Goal: Task Accomplishment & Management: Use online tool/utility

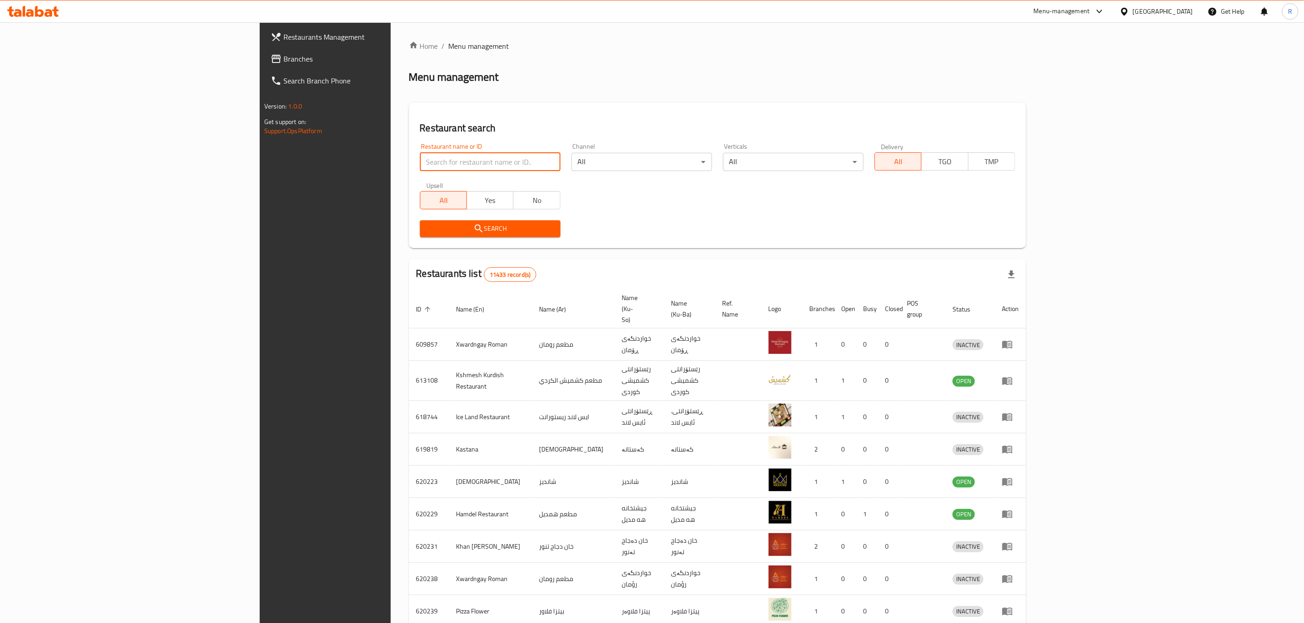
click at [420, 163] on input "search" at bounding box center [490, 162] width 141 height 18
type input "srk"
click at [427, 224] on span "Search" at bounding box center [490, 228] width 126 height 11
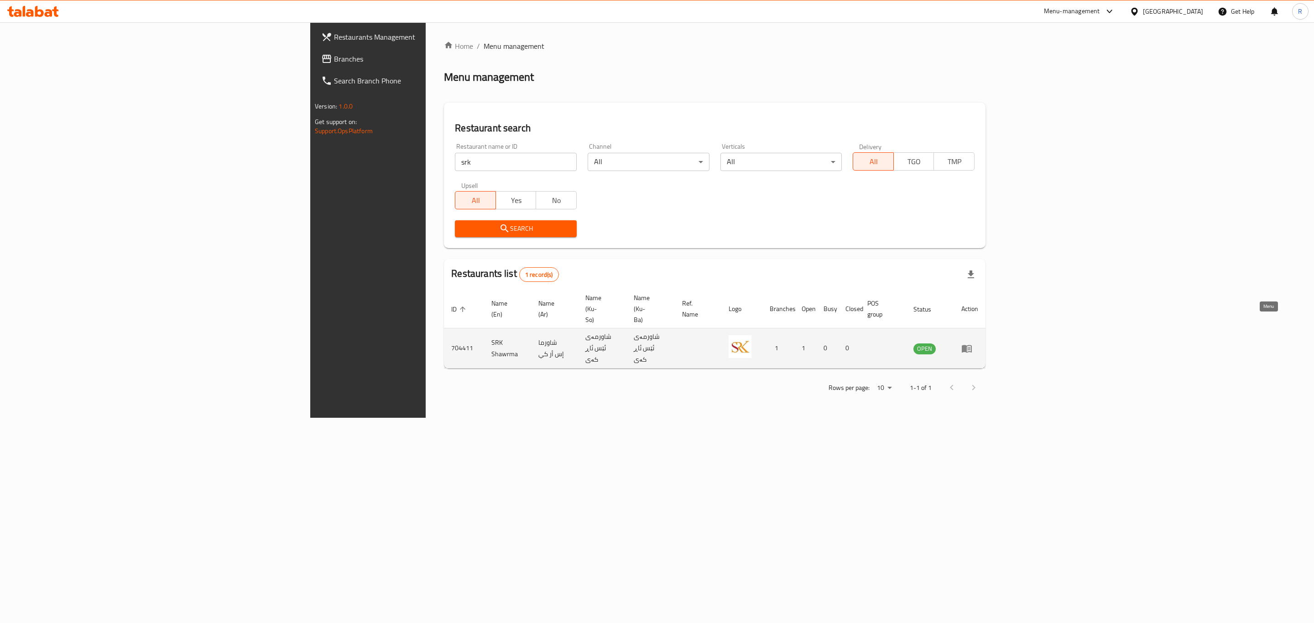
click at [972, 345] on icon "enhanced table" at bounding box center [967, 349] width 10 height 8
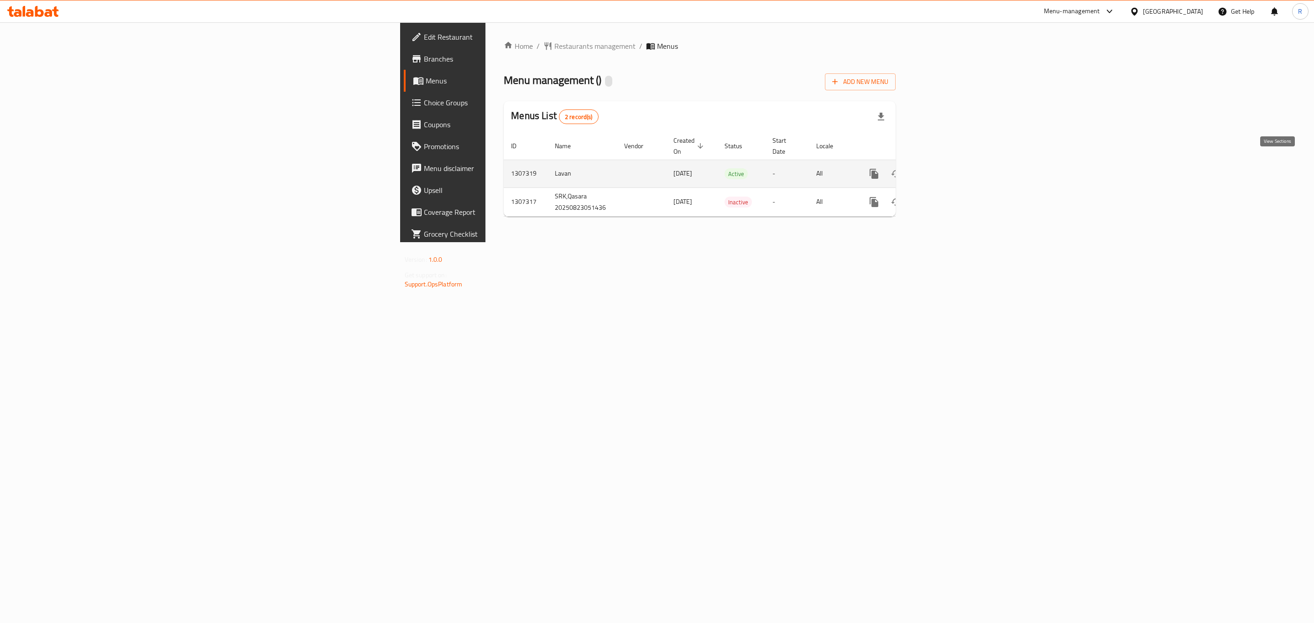
click at [945, 168] on icon "enhanced table" at bounding box center [939, 173] width 11 height 11
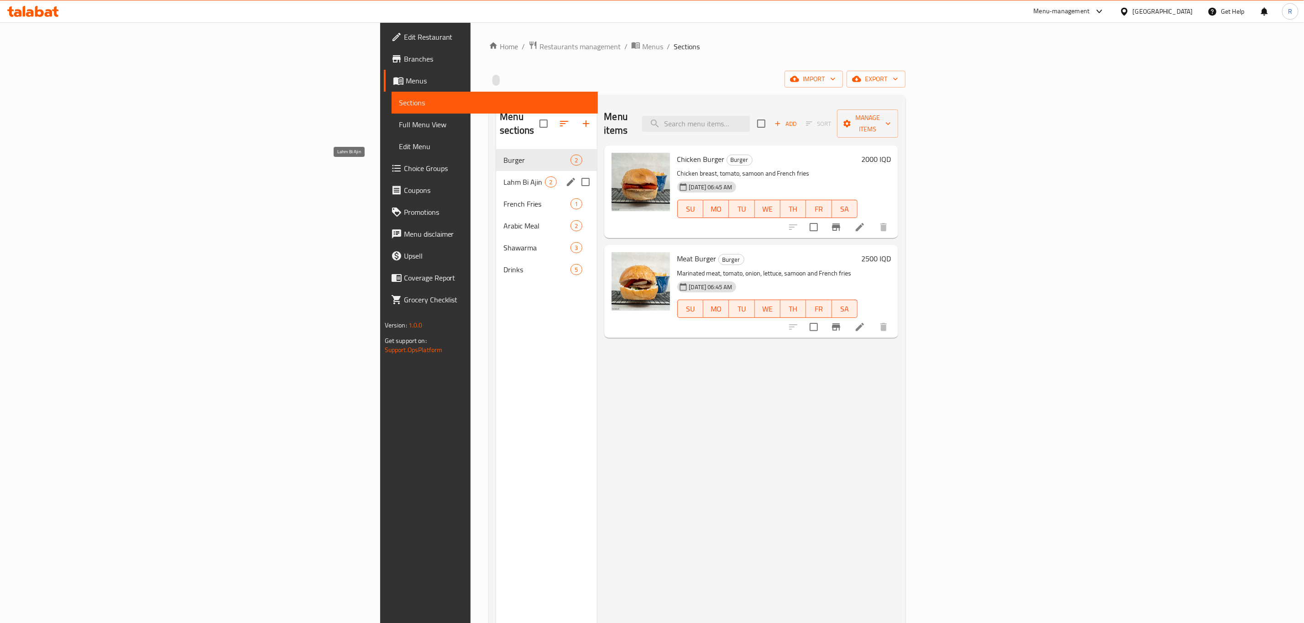
click at [496, 152] on div "Burger 2" at bounding box center [546, 160] width 100 height 22
click at [503, 177] on span "Lahm Bi Ajin" at bounding box center [524, 182] width 42 height 11
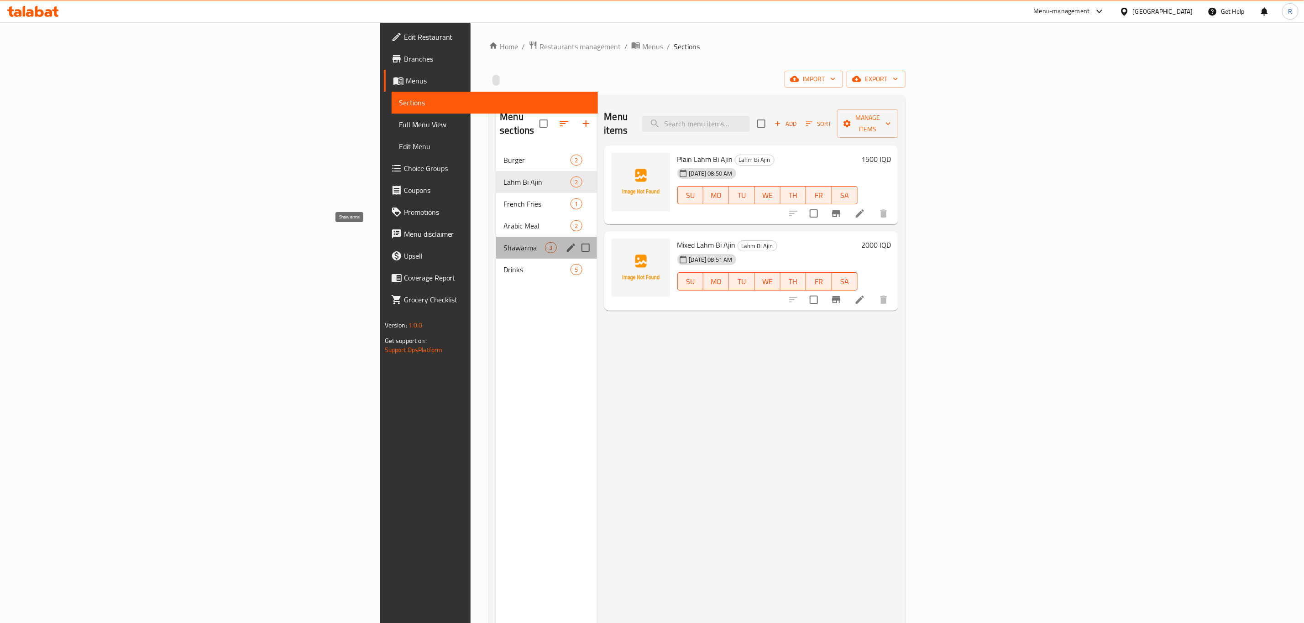
click at [503, 242] on span "Shawarma" at bounding box center [524, 247] width 42 height 11
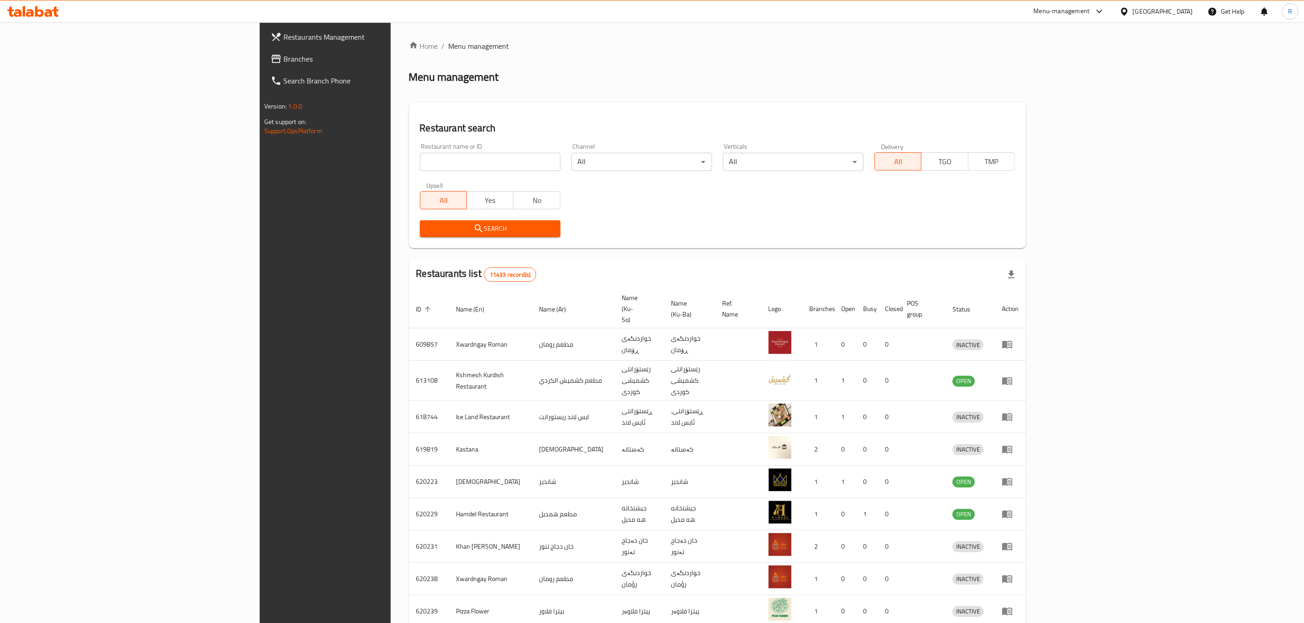
click at [427, 159] on input "search" at bounding box center [490, 162] width 141 height 18
type input "nova ic"
click at [427, 223] on span "Search" at bounding box center [490, 228] width 126 height 11
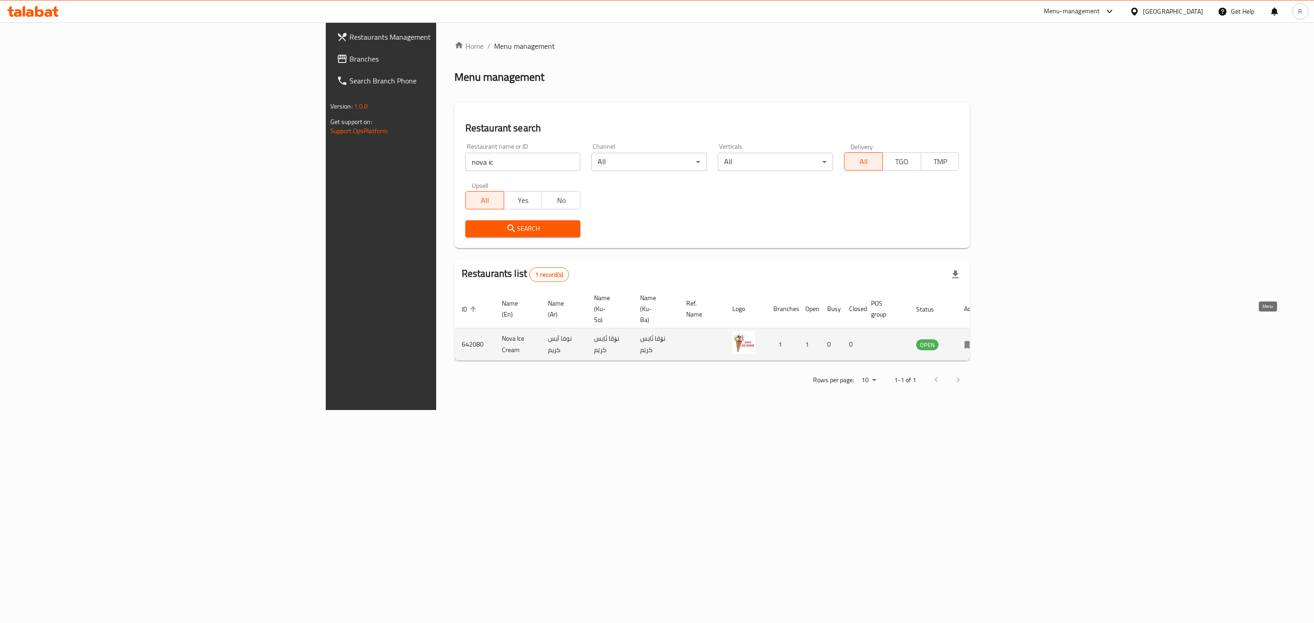
click at [981, 339] on link "enhanced table" at bounding box center [972, 344] width 17 height 11
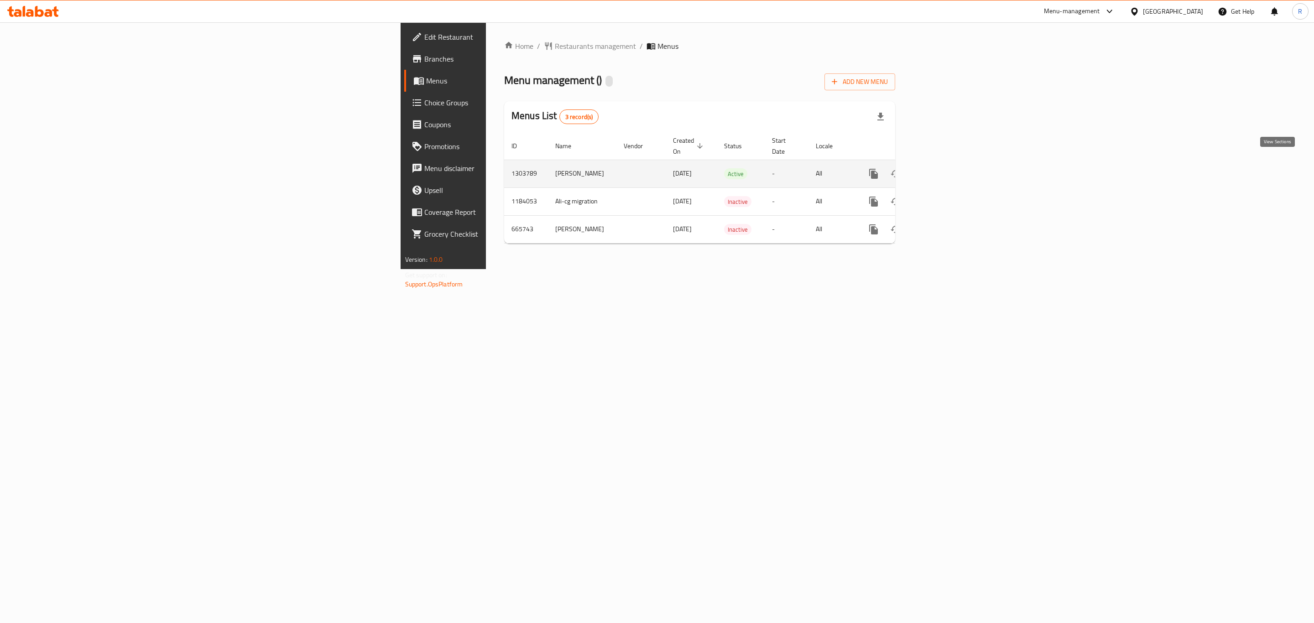
click at [945, 168] on icon "enhanced table" at bounding box center [939, 173] width 11 height 11
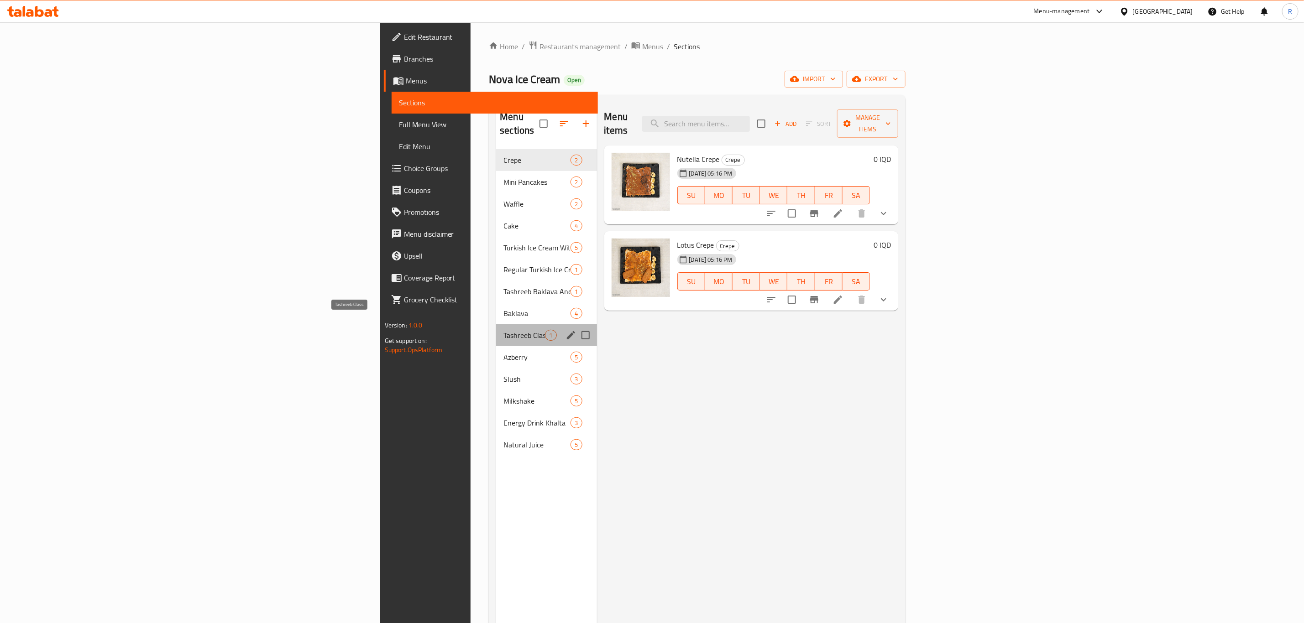
click at [503, 330] on span "Tashreeb Class" at bounding box center [524, 335] width 42 height 11
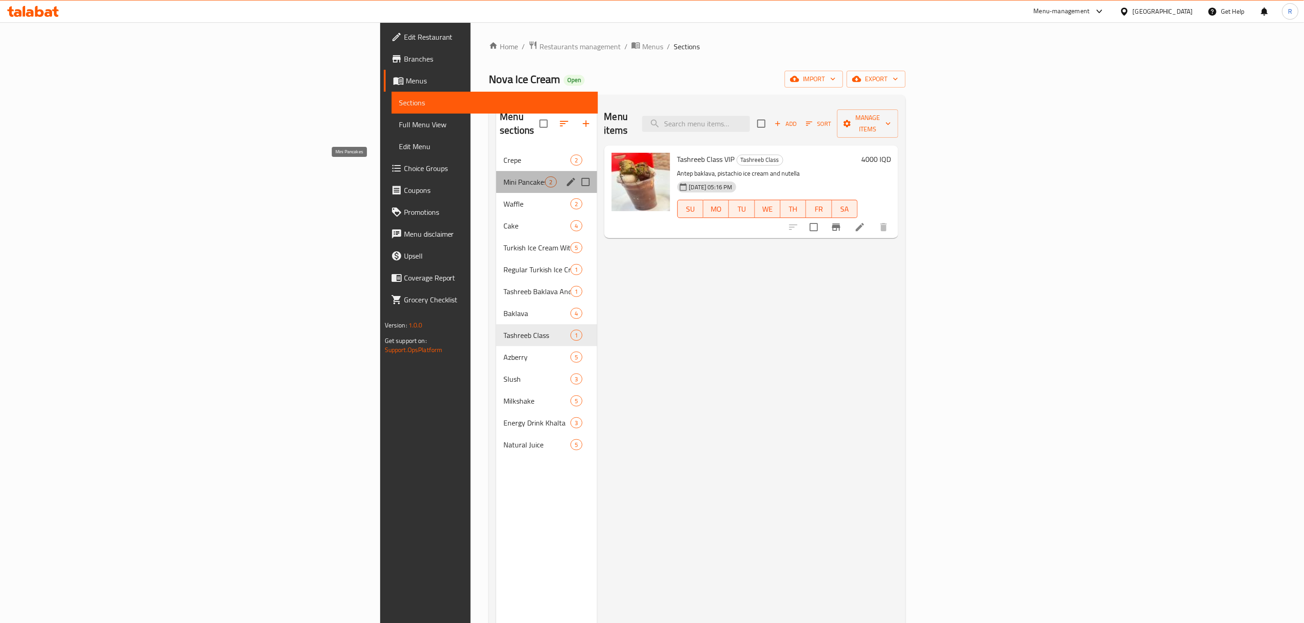
click at [503, 177] on span "Mini Pancakes" at bounding box center [524, 182] width 42 height 11
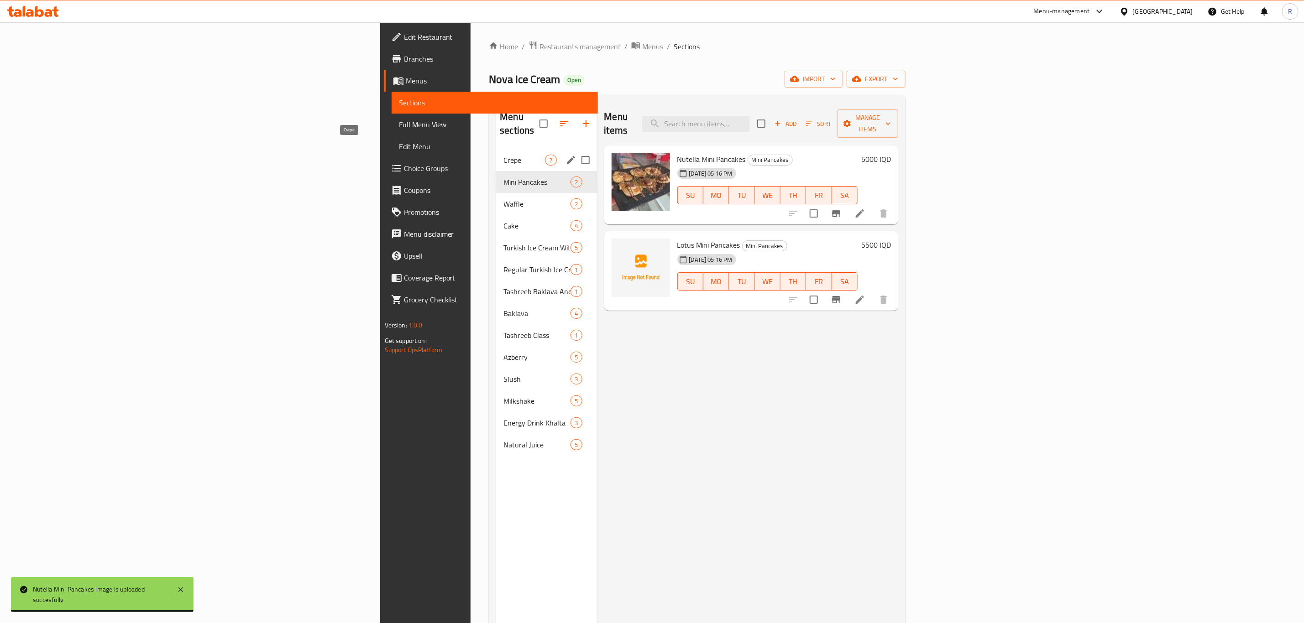
click at [503, 155] on span "Crepe" at bounding box center [524, 160] width 42 height 11
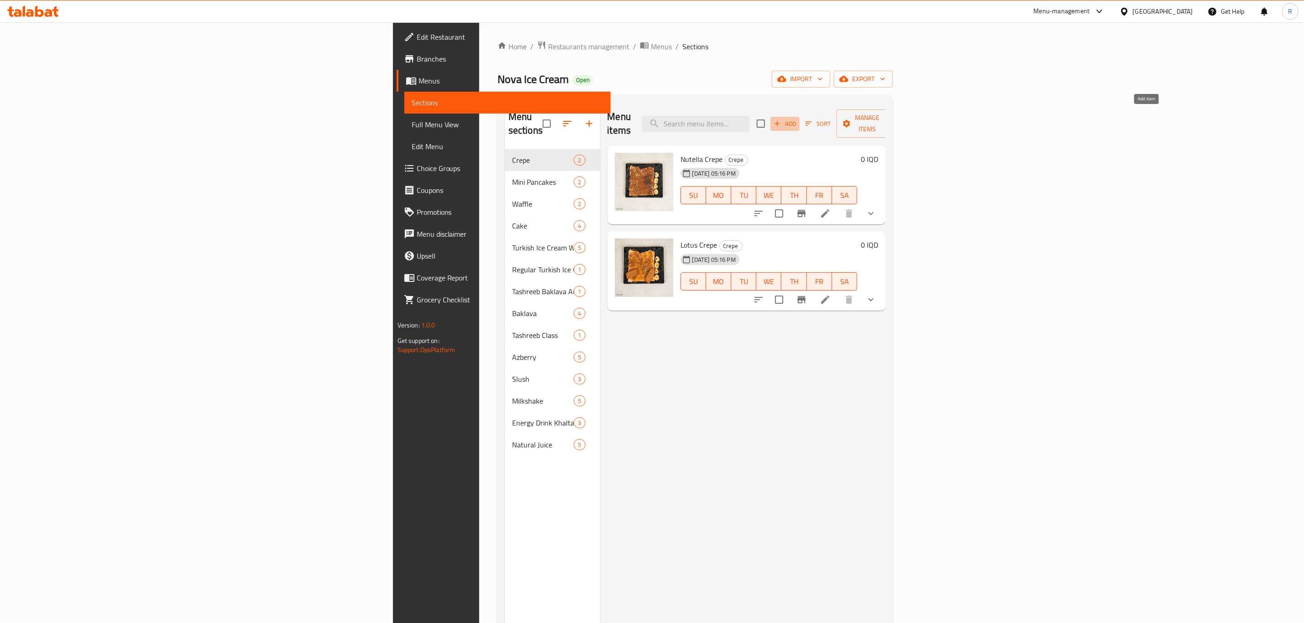
click at [780, 121] on icon "button" at bounding box center [777, 123] width 5 height 5
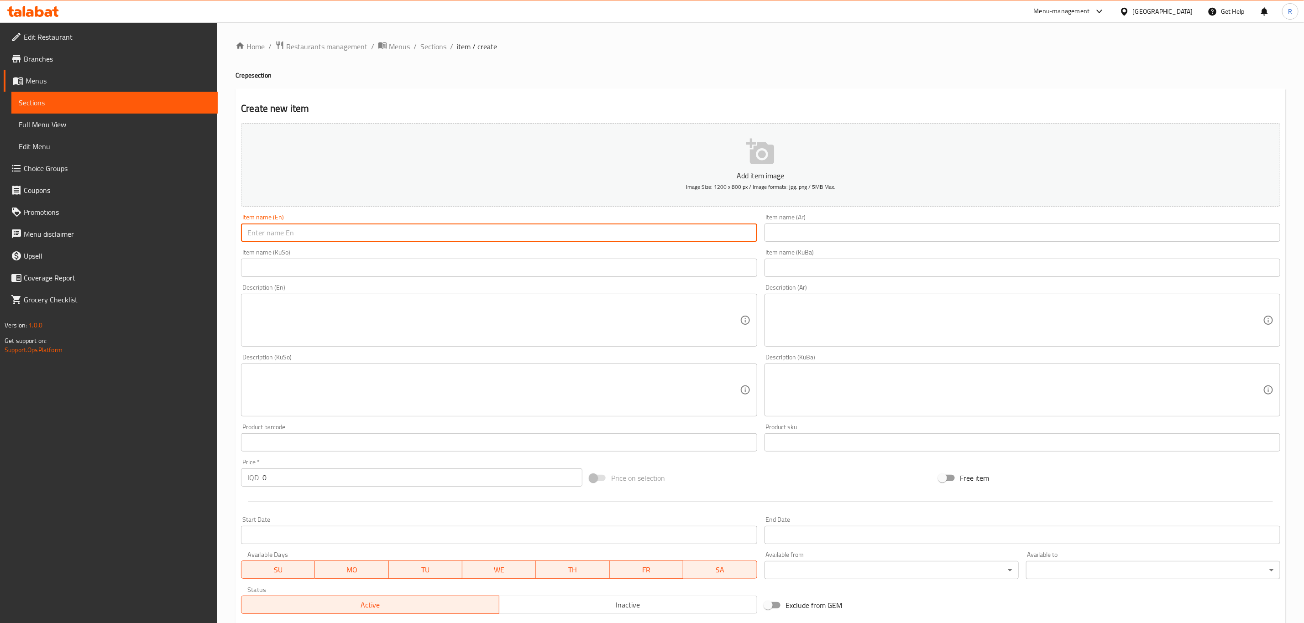
click at [412, 240] on input "text" at bounding box center [499, 233] width 516 height 18
type input "Special Crepe"
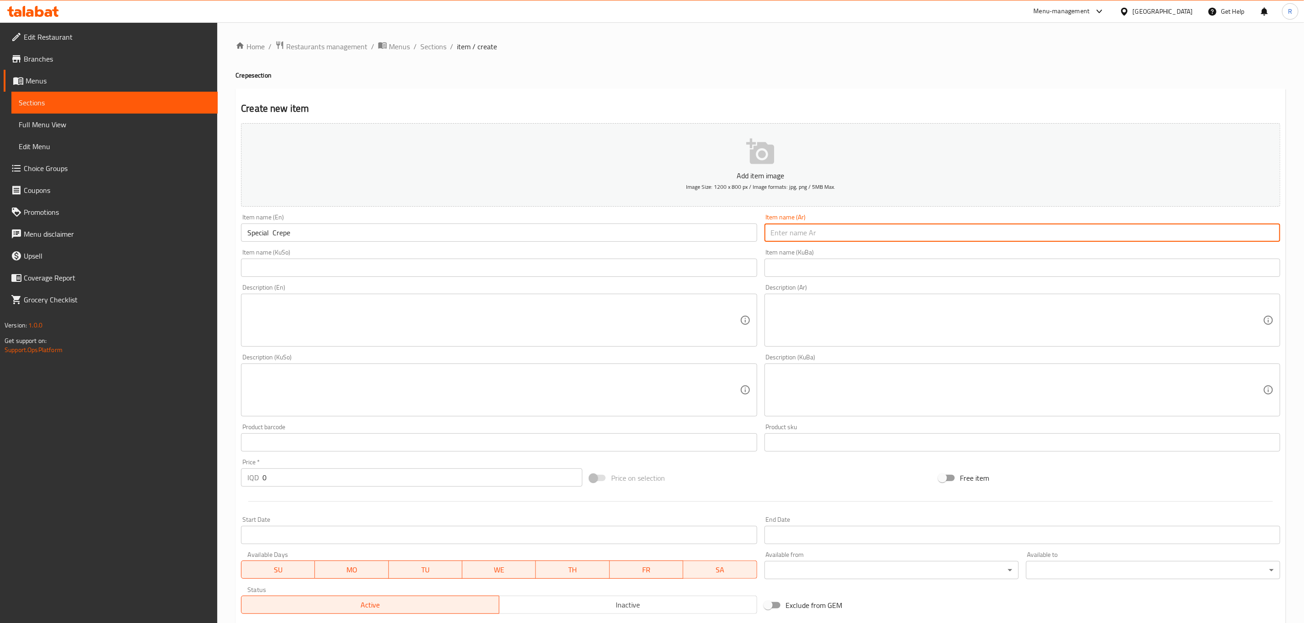
click at [842, 235] on input "text" at bounding box center [1022, 233] width 516 height 18
drag, startPoint x: 816, startPoint y: 232, endPoint x: 782, endPoint y: 233, distance: 34.2
click at [764, 235] on input "كريب سبيشل" at bounding box center [1022, 233] width 516 height 18
type input "كريب سبيشل"
click at [819, 273] on input "text" at bounding box center [1022, 268] width 516 height 18
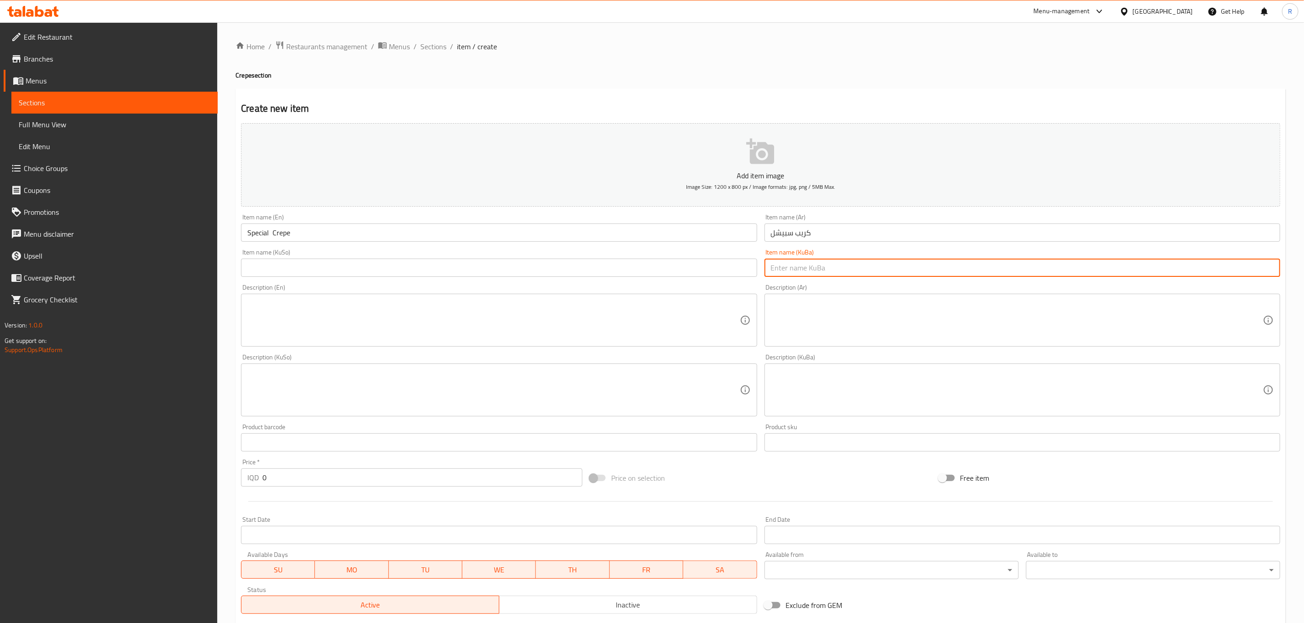
paste input "كريب سبيشل"
type input "كريب سبيشل"
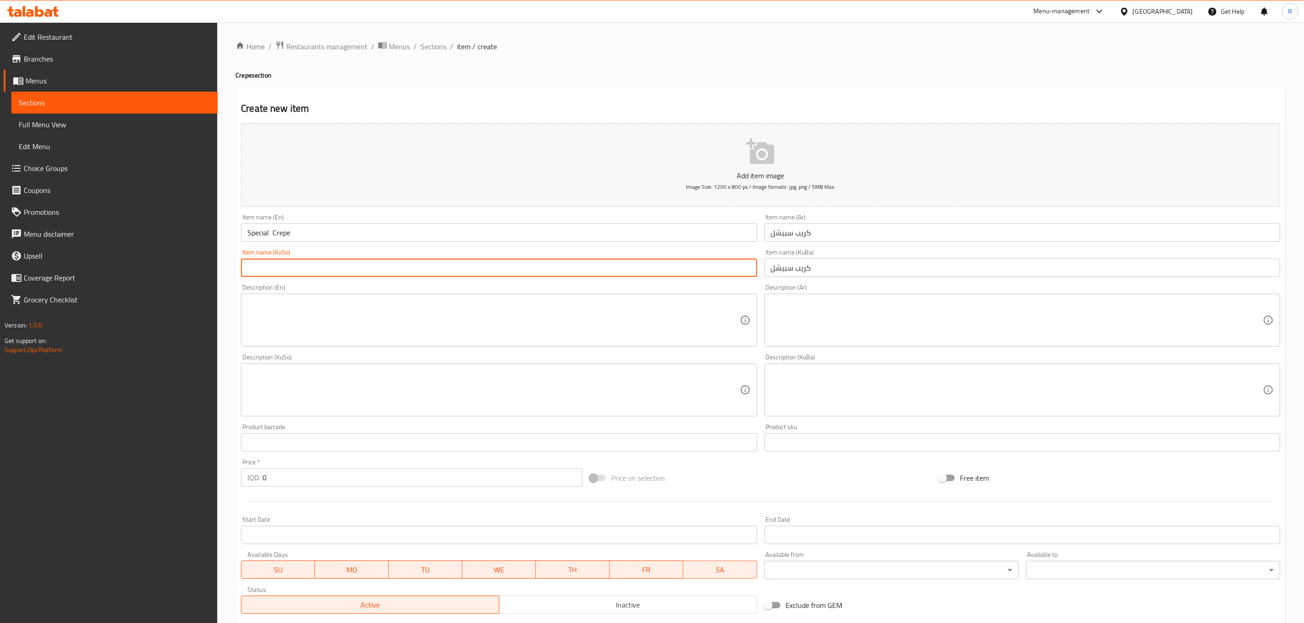
paste input "كريب سبيشل"
type input "كريب سبيشل"
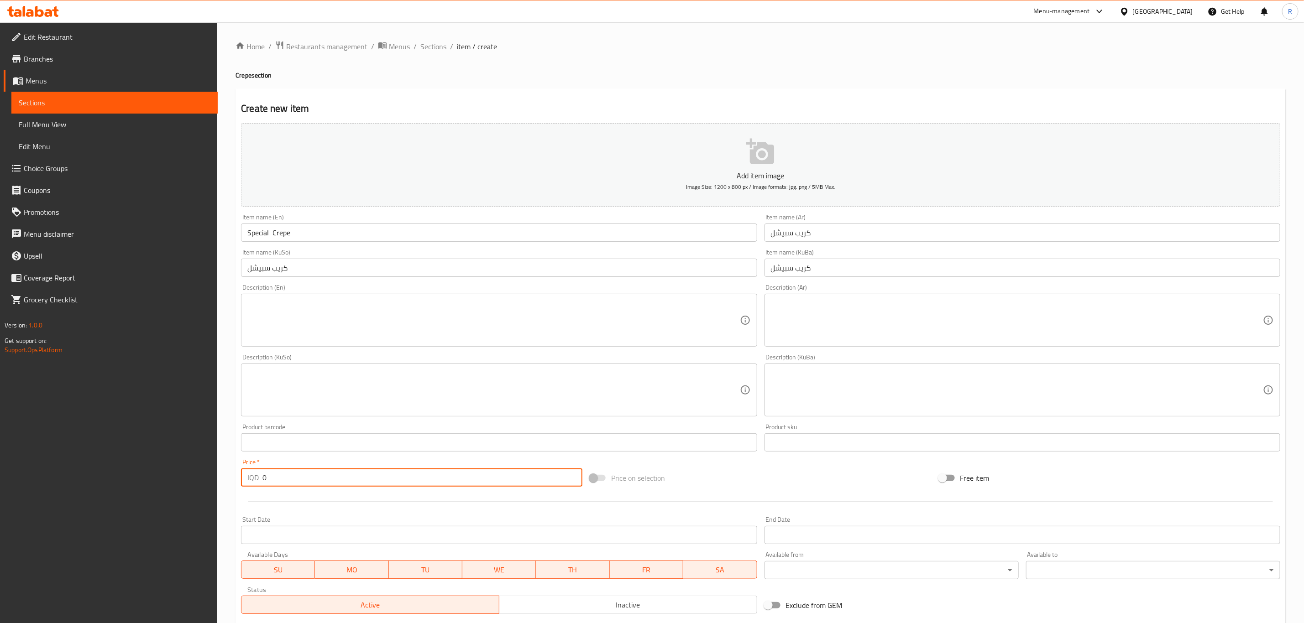
drag, startPoint x: 282, startPoint y: 480, endPoint x: 230, endPoint y: 486, distance: 52.4
click at [230, 486] on div "Home / Restaurants management / Menus / Sections / item / create Crepe section …" at bounding box center [760, 385] width 1086 height 727
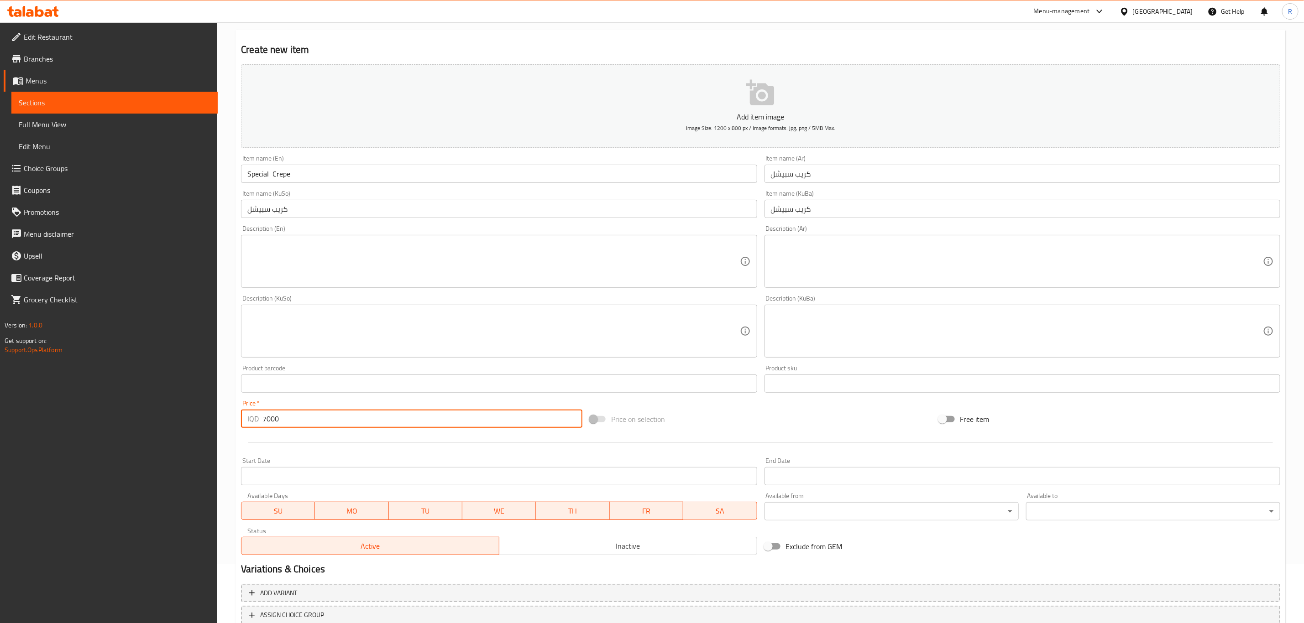
scroll to position [125, 0]
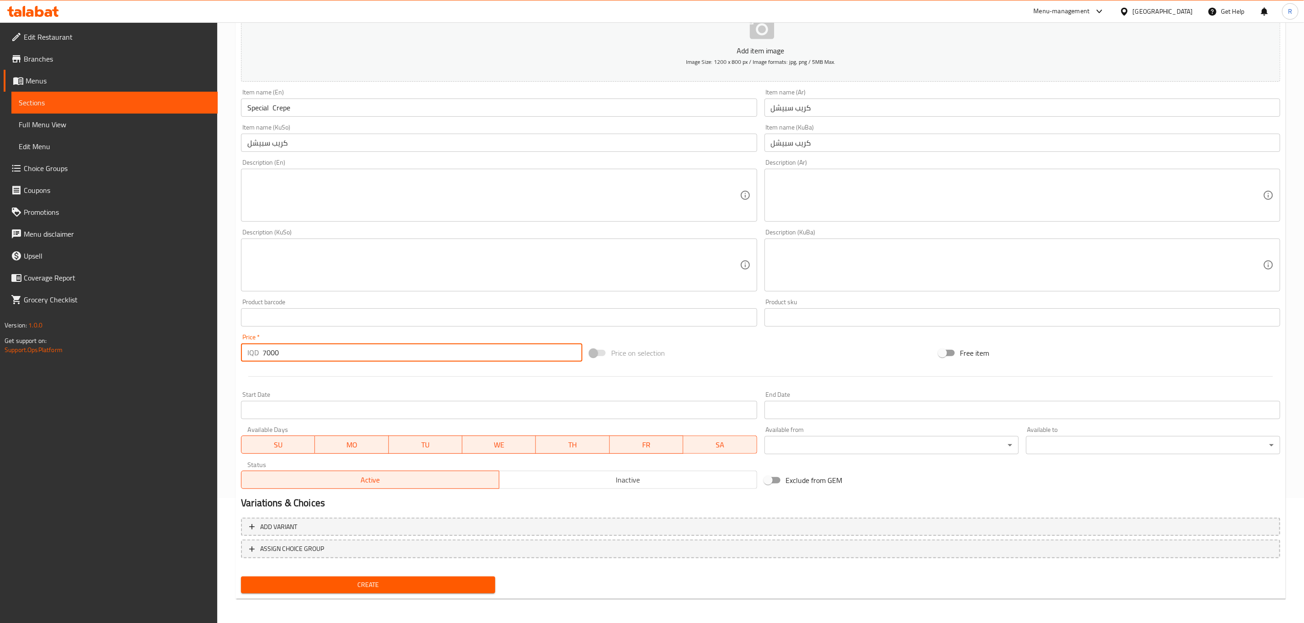
type input "7000"
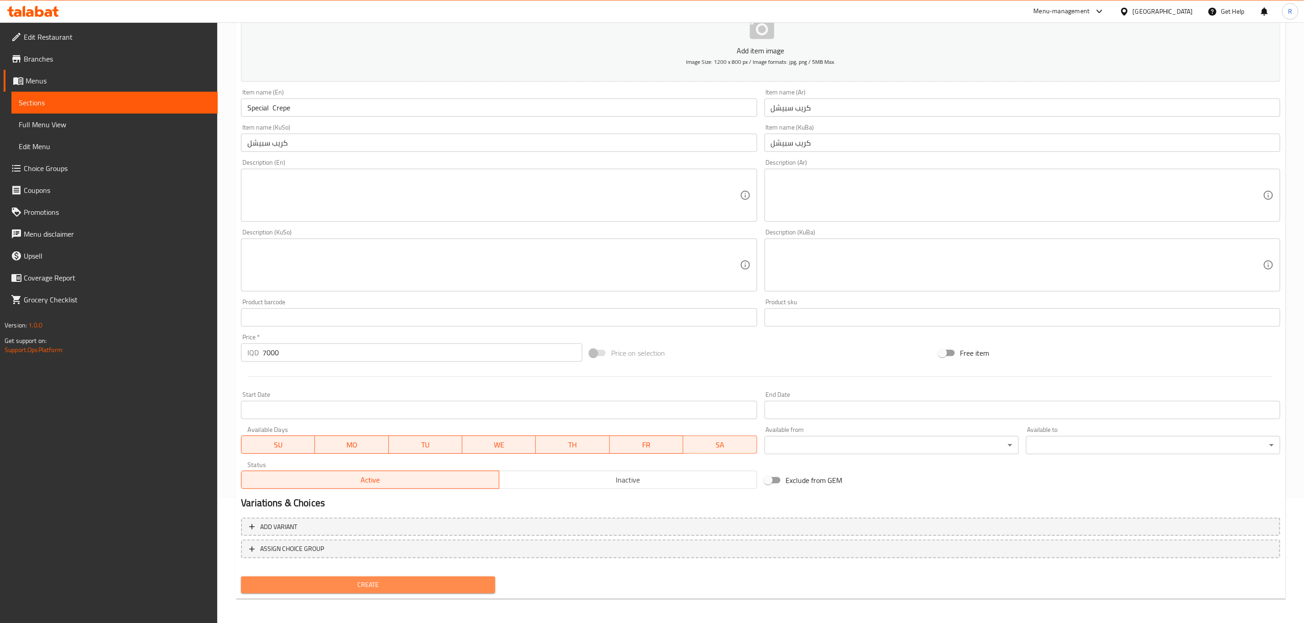
click at [349, 586] on span "Create" at bounding box center [368, 584] width 240 height 11
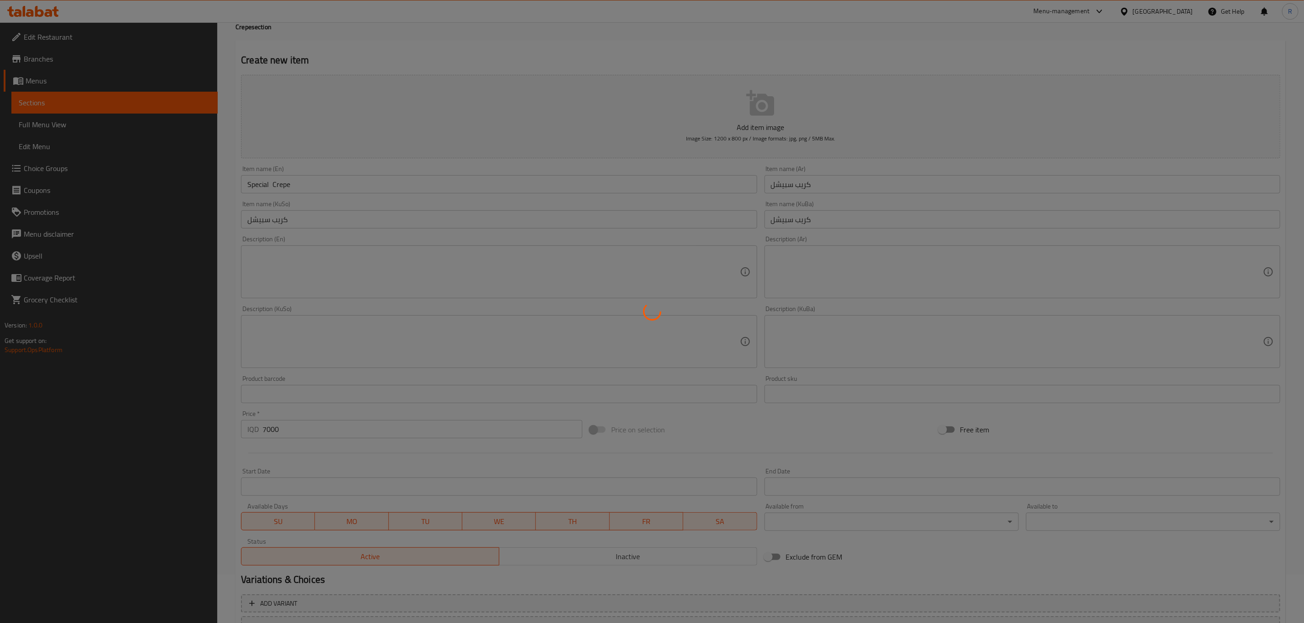
scroll to position [0, 0]
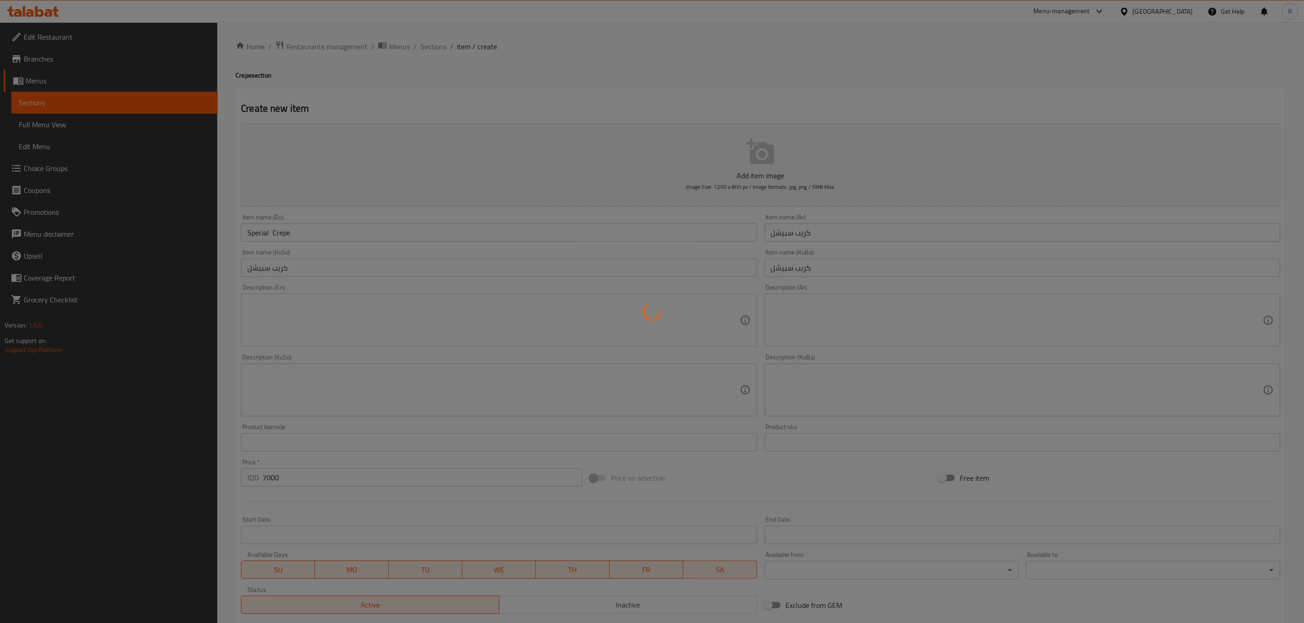
type input "0"
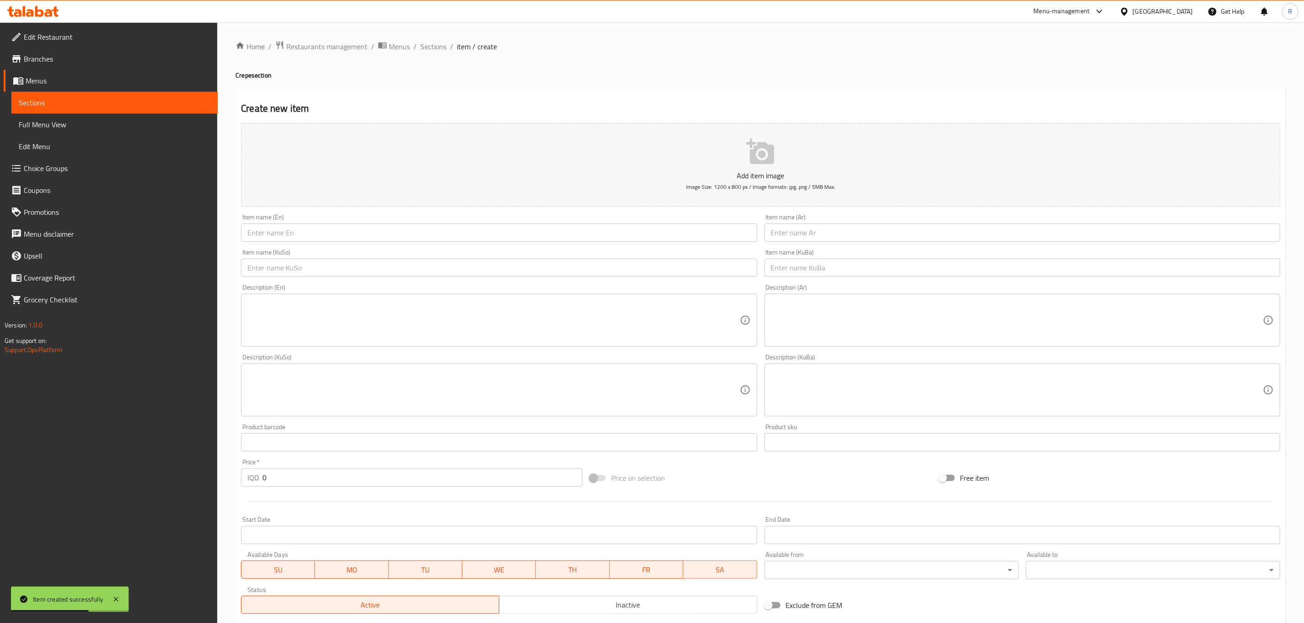
drag, startPoint x: 437, startPoint y: 50, endPoint x: 467, endPoint y: 92, distance: 51.8
click at [438, 50] on span "Sections" at bounding box center [433, 46] width 26 height 11
